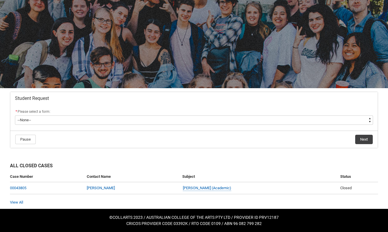
scroll to position [29, 0]
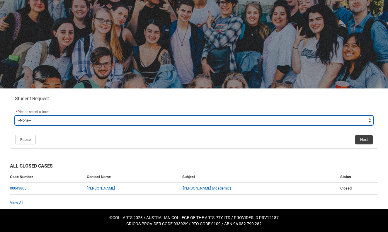
type lightning-select "Assignment_Extension_Choice"
select select "Assignment_Extension_Choice"
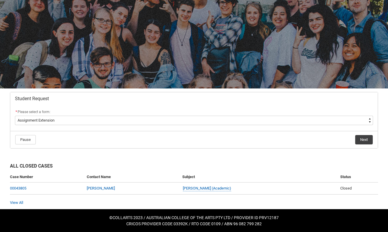
click at [367, 139] on button "Next" at bounding box center [365, 139] width 18 height 9
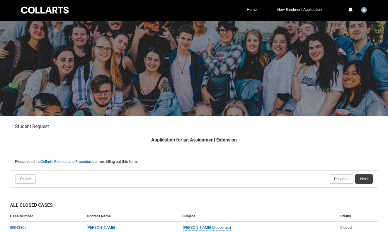
scroll to position [40, 0]
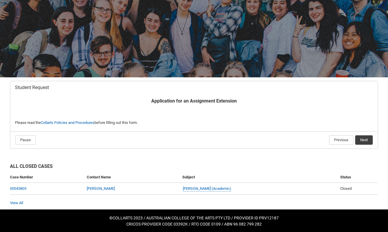
click at [364, 142] on button "Next" at bounding box center [365, 140] width 18 height 9
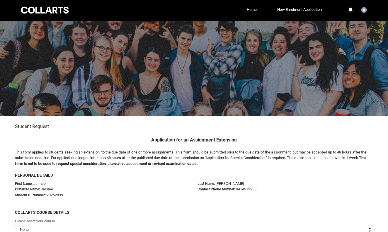
scroll to position [62, 0]
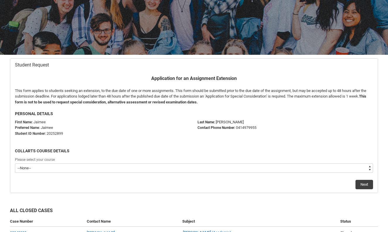
type lightning-select "recordPicklist_ProgramEnrollment.a0jOZ000003yqtFYAQ"
select select "recordPicklist_ProgramEnrollment.a0jOZ000003yqtFYAQ"
click at [361, 185] on button "Next" at bounding box center [365, 184] width 18 height 9
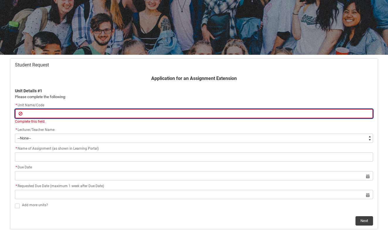
paste input "[SHSFB] Sustainable Fashion Business"
type lightning-primitive-input-simple "[SHSFB] Sustainable Fashion Business"
type input "[SHSFB] Sustainable Fashion Business"
drag, startPoint x: 38, startPoint y: 114, endPoint x: 25, endPoint y: 114, distance: 12.6
click at [25, 114] on input "[SHSFB] Sustainable Fashion Business" at bounding box center [194, 113] width 359 height 9
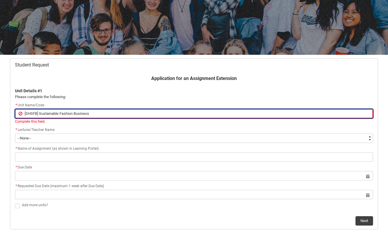
click at [94, 116] on input "[SHSFB] Sustainable Fashion Business" at bounding box center [194, 113] width 359 height 9
type lightning-primitive-input-simple "[SHSFB] Sustainable Fashion Business/"
type input "[SHSFB] Sustainable Fashion Business/"
paste input "SHSFB"
type lightning-primitive-input-simple "[SHSFB] Sustainable Fashion Business/SHSFB"
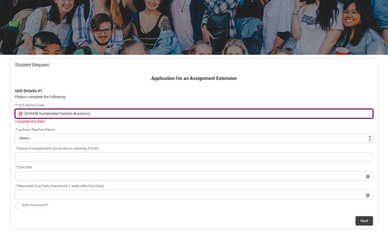
type input "[SHSFB] Sustainable Fashion Business/SHSFB"
drag, startPoint x: 40, startPoint y: 114, endPoint x: 4, endPoint y: 114, distance: 35.5
click at [4, 114] on div "Skip to Main Content Collarts Education Community Home New Enrolment Applicatio…" at bounding box center [194, 126] width 388 height 376
type lightning-primitive-input-simple "Sustainable Fashion Business/SHSFB"
type input "Sustainable Fashion Business/SHSFB"
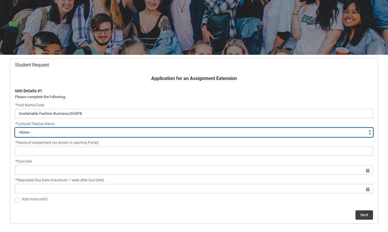
type lightning-select "Faculty_NamefromNtoZ.003OZ000004f8nLYAQ"
select select "Faculty_NamefromNtoZ.003OZ000004f8nLYAQ"
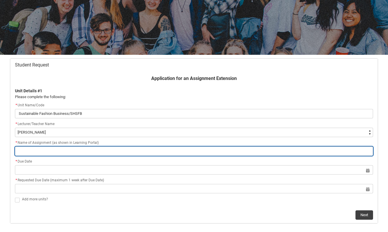
click at [33, 152] on input "Redu_Student_Request flow" at bounding box center [194, 151] width 359 height 9
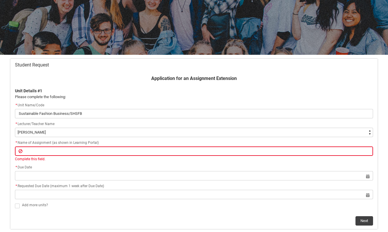
click at [213, 1] on div at bounding box center [194, 7] width 388 height 96
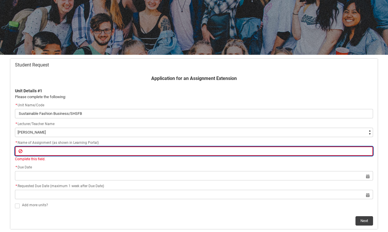
click at [136, 152] on input "Redu_Student_Request flow" at bounding box center [194, 151] width 359 height 9
paste input "Circular Business Proposal - Brands shifting from linear to circular model"
type lightning-primitive-input-simple "Circular Business Proposal - Brands shifting from linear to circular model"
type input "Circular Business Proposal - Brands shifting from linear to circular model"
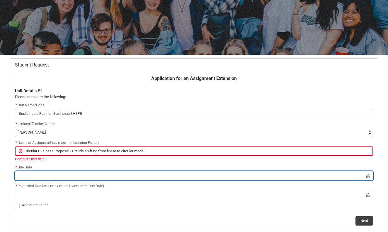
click at [118, 175] on lightning-datepicker "Select a date for Format: 31 Dec 2024" at bounding box center [194, 176] width 359 height 4
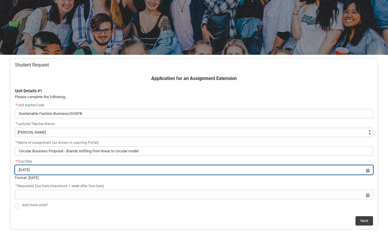
type input "20 Aug 2025"
type lightning-datepicker "2025-08-20"
type lightning-input "2025-08-20"
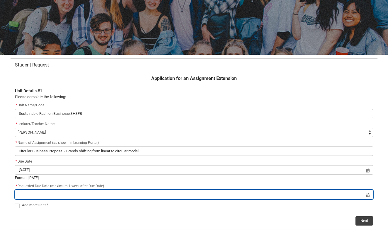
click at [169, 197] on input "Redu_Student_Request flow" at bounding box center [194, 194] width 359 height 9
select select "2025"
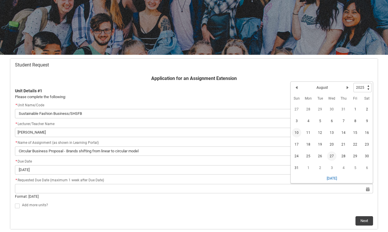
click at [331, 155] on span "27" at bounding box center [331, 156] width 9 height 9
type lightning-datepicker "2025-08-27"
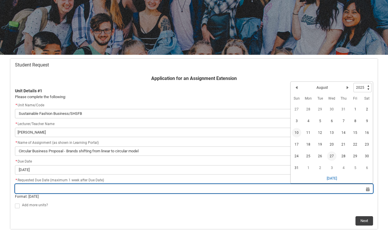
type lightning-input "2025-08-27"
type input "27 Aug 2025"
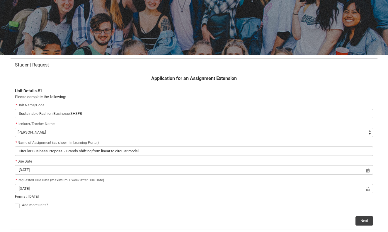
click at [198, 214] on div "Next" at bounding box center [194, 219] width 359 height 14
click at [364, 215] on button "Next" at bounding box center [365, 215] width 18 height 9
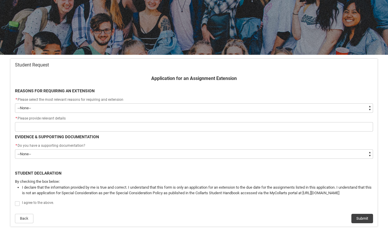
type lightning-select "choice_AssignmentExtension_Reason_MedicalReasons"
select select "choice_AssignmentExtension_Reason_MedicalReasons"
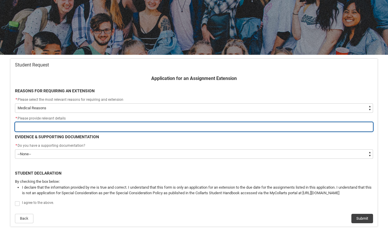
click at [96, 125] on input "Redu_Student_Request flow" at bounding box center [194, 126] width 359 height 9
type lightning-primitive-input-simple "C"
type input "C"
type lightning-primitive-input-simple "Ch"
type input "Ch"
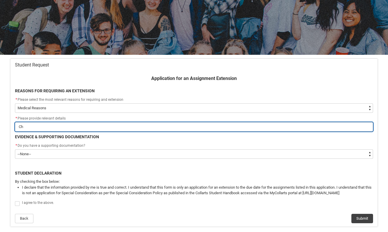
type lightning-primitive-input-simple "Chr"
type input "Chr"
type lightning-primitive-input-simple "Chro"
type input "Chro"
type lightning-primitive-input-simple "Chron"
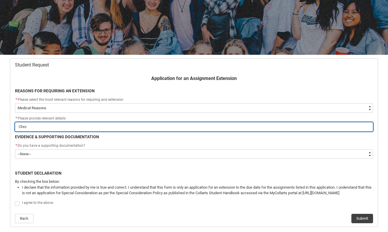
type input "Chron"
type lightning-primitive-input-simple "Chroni"
type input "Chroni"
type lightning-primitive-input-simple "Chronic"
type input "Chronic"
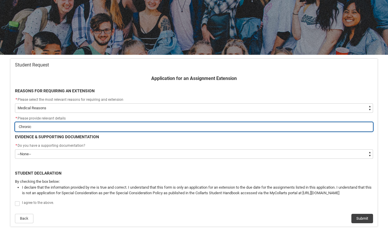
type lightning-primitive-input-simple "Chronic"
type input "Chronic"
type lightning-primitive-input-simple "Chronic i"
type input "Chronic i"
type lightning-primitive-input-simple "Chronic il"
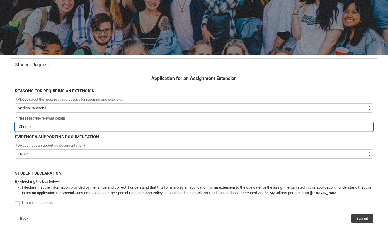
type input "Chronic il"
type lightning-primitive-input-simple "Chronic ill"
type input "Chronic ill"
type lightning-primitive-input-simple "Chronic illn"
type input "Chronic illn"
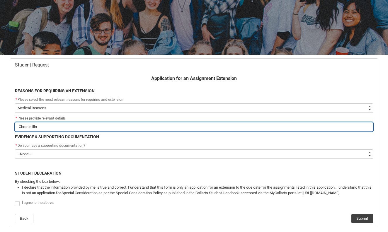
type lightning-primitive-input-simple "Chronic illne"
type input "Chronic illne"
type lightning-primitive-input-simple "Chronic illnea"
type input "Chronic illnea"
type lightning-primitive-input-simple "Chronic illneaa"
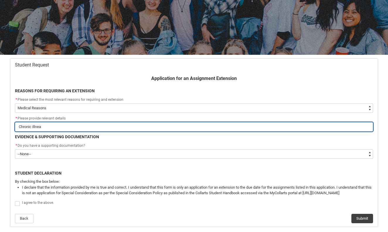
type input "Chronic illneaa"
type lightning-primitive-input-simple "Chronic illneaas"
type input "Chronic illneaas"
type lightning-primitive-input-simple "Chronic illneaa"
type input "Chronic illneaa"
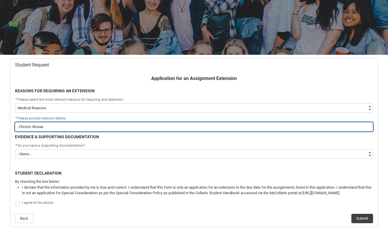
type lightning-primitive-input-simple "Chronic illnea"
type input "Chronic illnea"
type lightning-primitive-input-simple "Chronic illne"
type input "Chronic illne"
type lightning-primitive-input-simple "Chronic illnea"
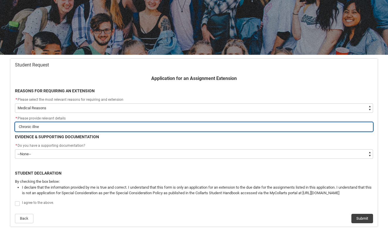
type input "Chronic illnea"
type lightning-primitive-input-simple "Chronic illneaa"
type input "Chronic illneaa"
type lightning-primitive-input-simple "Chronic illneaaj"
type input "Chronic illneaaj"
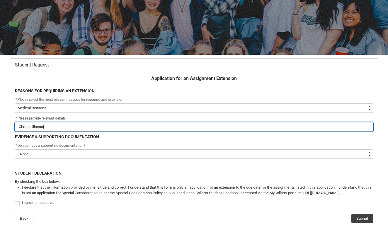
type lightning-primitive-input-simple "Chronic illneaaj"
type input "Chronic illneaaj"
type lightning-primitive-input-simple "Chronic illneaa"
type input "Chronic illneaa"
type lightning-primitive-input-simple "Chronic illnea"
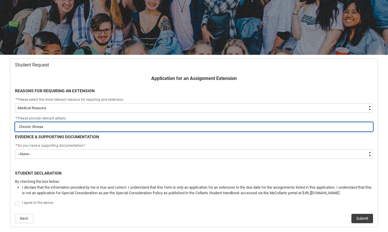
type input "Chronic illnea"
type lightning-primitive-input-simple "Chronic illne"
type input "Chronic illne"
type lightning-primitive-input-simple "Chronic illnes"
type input "Chronic illnes"
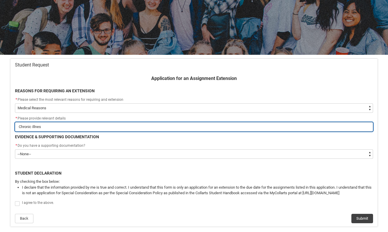
type lightning-primitive-input-simple "Chronic illness"
type input "Chronic illness"
type lightning-primitive-input-simple "Chronic illness"
type input "Chronic illness"
type lightning-primitive-input-simple "Chronic illness f"
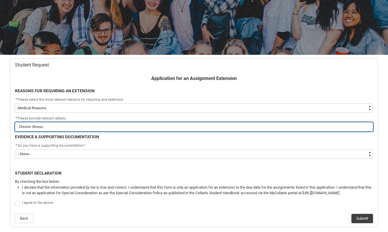
type input "Chronic illness f"
type lightning-primitive-input-simple "Chronic illness fl"
type input "Chronic illness fl"
type lightning-primitive-input-simple "Chronic illness fla"
type input "Chronic illness fla"
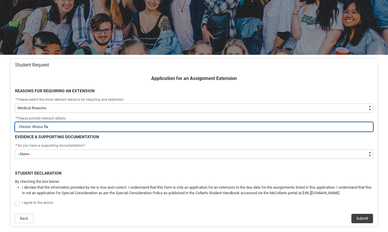
type lightning-primitive-input-simple "Chronic illness flae"
type input "Chronic illness flae"
type lightning-primitive-input-simple "Chronic illness flaer"
type input "Chronic illness flaer"
type lightning-primitive-input-simple "Chronic illness flaere"
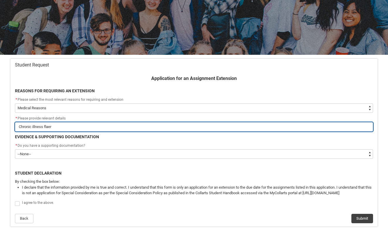
type input "Chronic illness flaere"
type lightning-primitive-input-simple "Chronic illness flaer"
type input "Chronic illness flaer"
type lightning-primitive-input-simple "Chronic illness flae"
type input "Chronic illness flae"
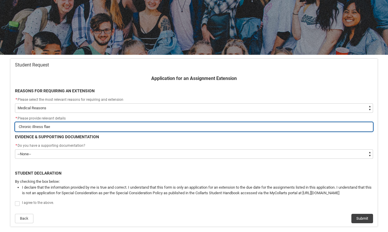
type lightning-primitive-input-simple "Chronic illness fla"
type input "Chronic illness fla"
type lightning-primitive-input-simple "Chronic illness flar"
type input "Chronic illness flar"
type lightning-primitive-input-simple "Chronic illness flare"
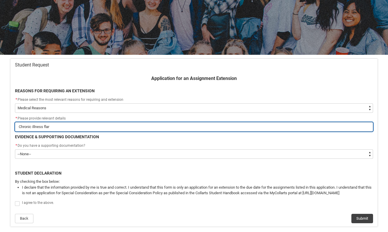
type input "Chronic illness flare"
type lightning-primitive-input-simple "Chronic illness flare"
type input "Chronic illness flare"
type lightning-primitive-input-simple "Chronic illness flare u"
type input "Chronic illness flare u"
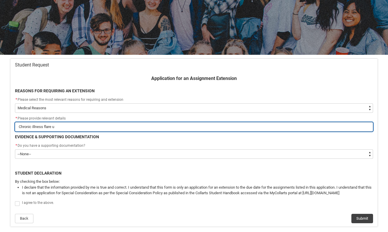
type lightning-primitive-input-simple "Chronic illness flare up"
type input "Chronic illness flare up"
type lightning-primitive-input-simple "Chronic illness flare up."
type input "Chronic illness flare up."
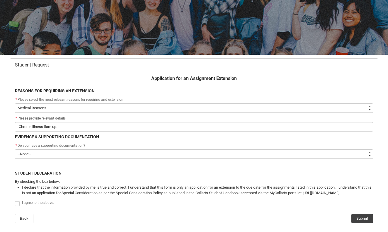
click at [148, 168] on p "Redu_Student_Request flow" at bounding box center [194, 168] width 359 height 6
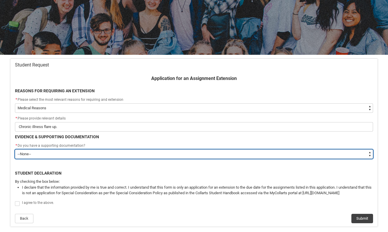
type lightning-select "Yes"
select select "Yes"
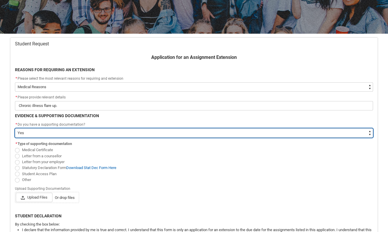
scroll to position [87, 0]
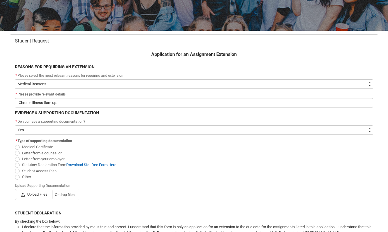
click at [40, 171] on span "Student Access Plan" at bounding box center [39, 171] width 35 height 4
click at [15, 168] on input "Student Access Plan" at bounding box center [15, 168] width 0 height 0
radio input "true"
click at [37, 195] on span "Upload Files" at bounding box center [34, 194] width 37 height 9
click at [16, 190] on input "Upload Files Or drop files" at bounding box center [16, 190] width 0 height 0
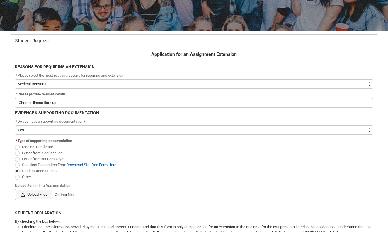
type lightning-input "C:\fakepath\APPROVED Student Access Plan - Jaimee Rogers.pdf"
type input "C:\fakepath\APPROVED Student Access Plan - Jaimee Rogers.pdf"
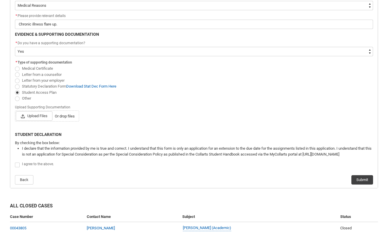
scroll to position [181, 0]
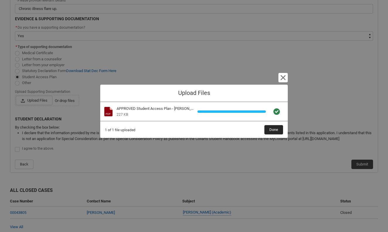
click at [276, 131] on span "Done" at bounding box center [274, 130] width 9 height 9
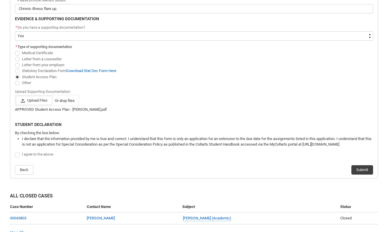
click at [21, 154] on label "Redu_Student_Request flow" at bounding box center [18, 155] width 7 height 4
click at [15, 152] on input "Redu_Student_Request flow" at bounding box center [15, 152] width 0 height 0
type lightning-input "true"
checkbox input "true"
click at [249, 161] on div "Back Submit" at bounding box center [194, 168] width 359 height 14
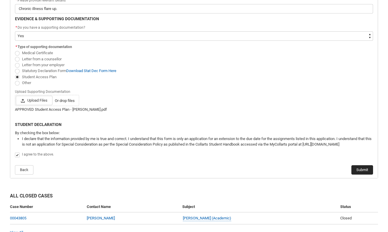
click at [361, 170] on button "Submit" at bounding box center [363, 169] width 22 height 9
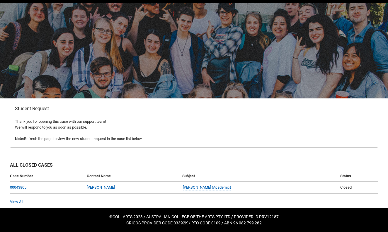
scroll to position [17, 0]
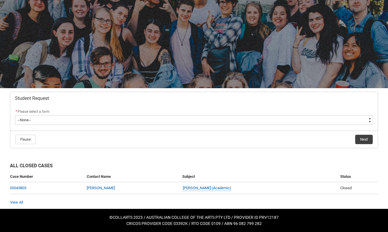
scroll to position [29, 0]
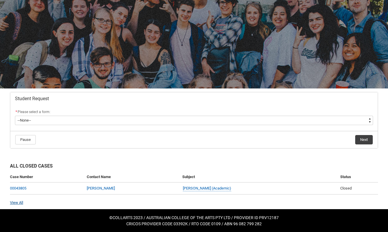
click at [18, 203] on link "View All" at bounding box center [16, 203] width 13 height 4
